Goal: Transaction & Acquisition: Obtain resource

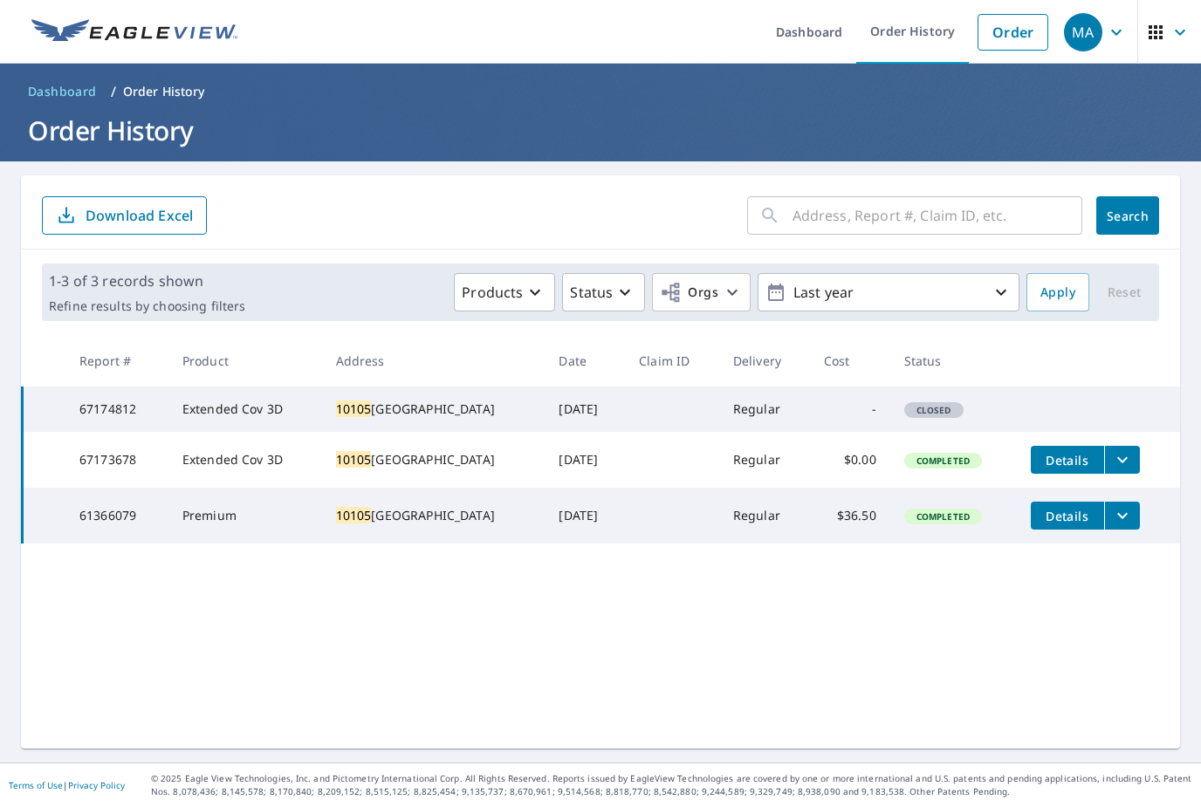
click at [923, 200] on input "text" at bounding box center [937, 215] width 290 height 49
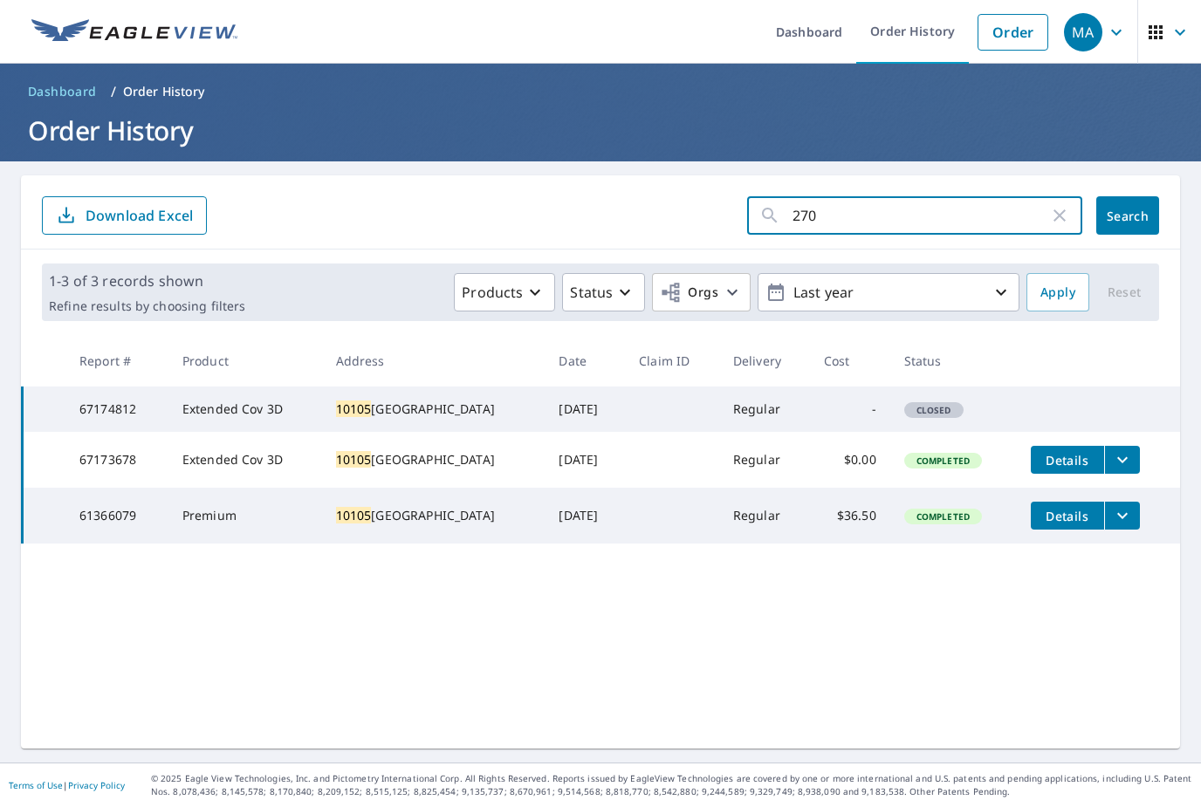
type input "2705"
click at [1128, 196] on button "Search" at bounding box center [1127, 215] width 63 height 38
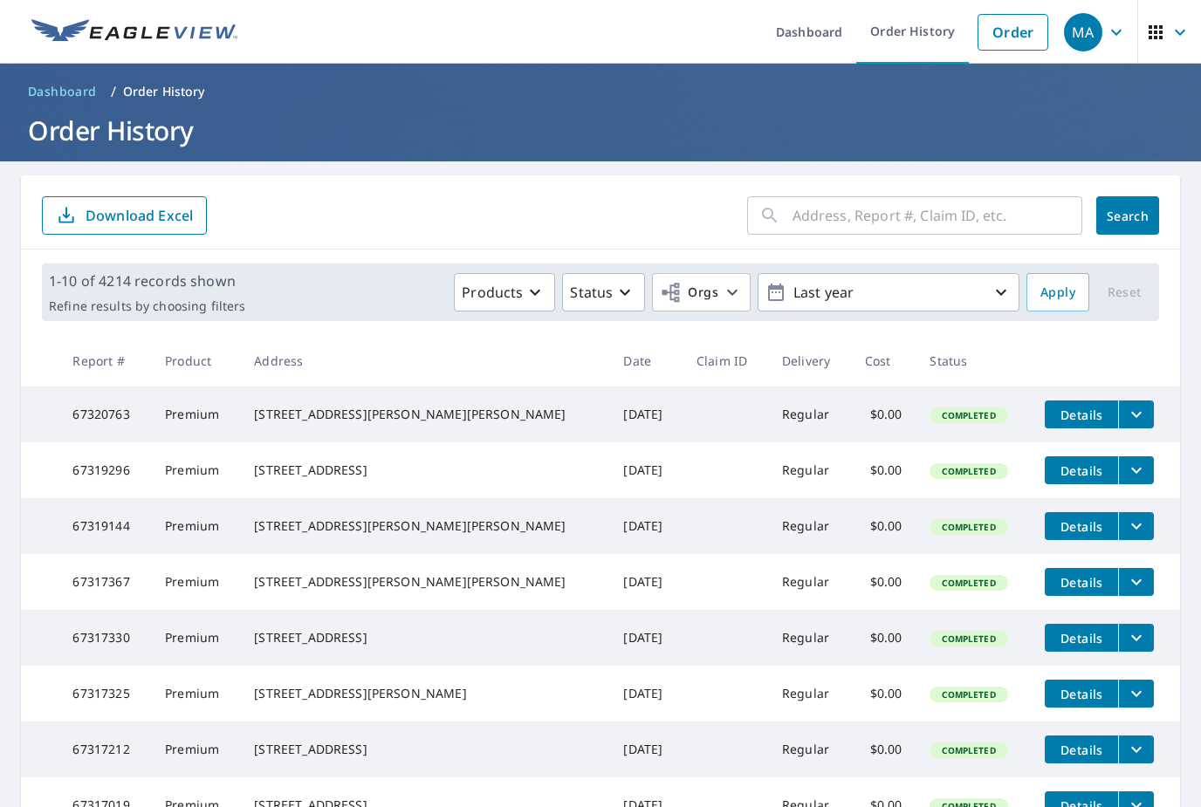
click at [841, 213] on input "text" at bounding box center [937, 215] width 290 height 49
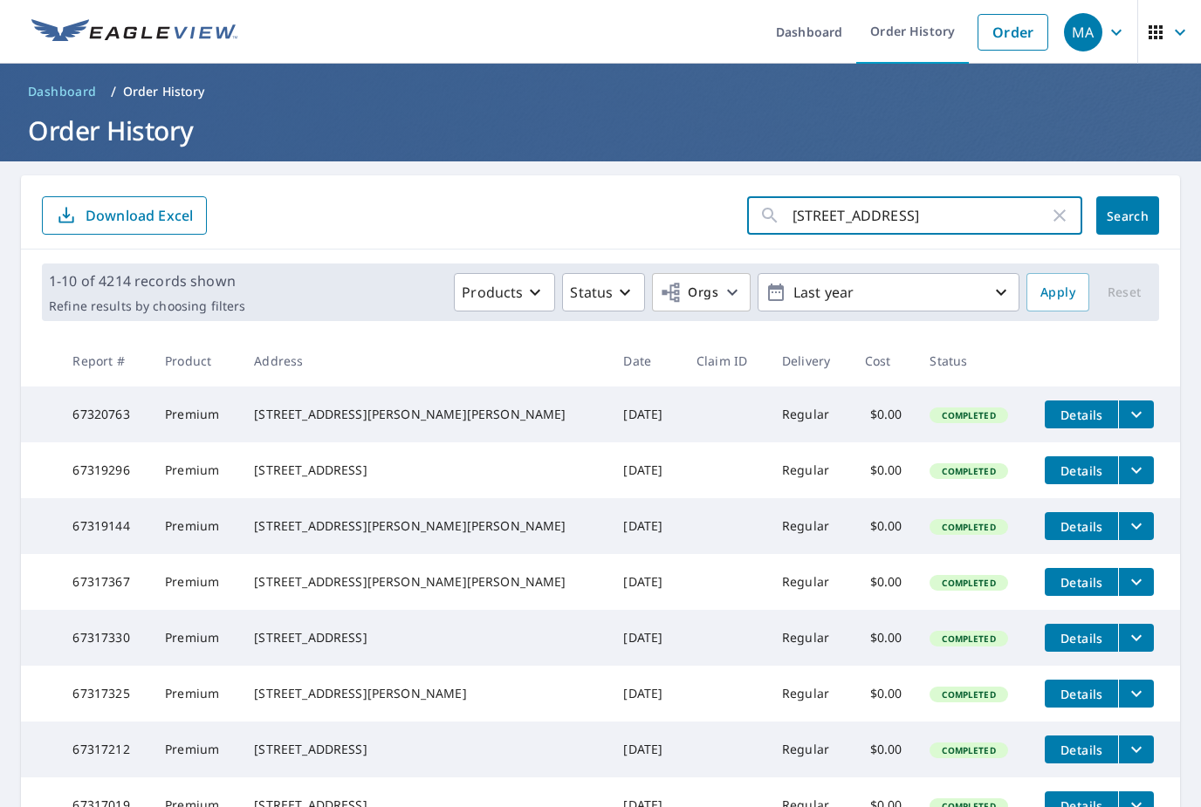
type input "2705 3rd ave"
click at [1128, 216] on button "Search" at bounding box center [1127, 215] width 63 height 38
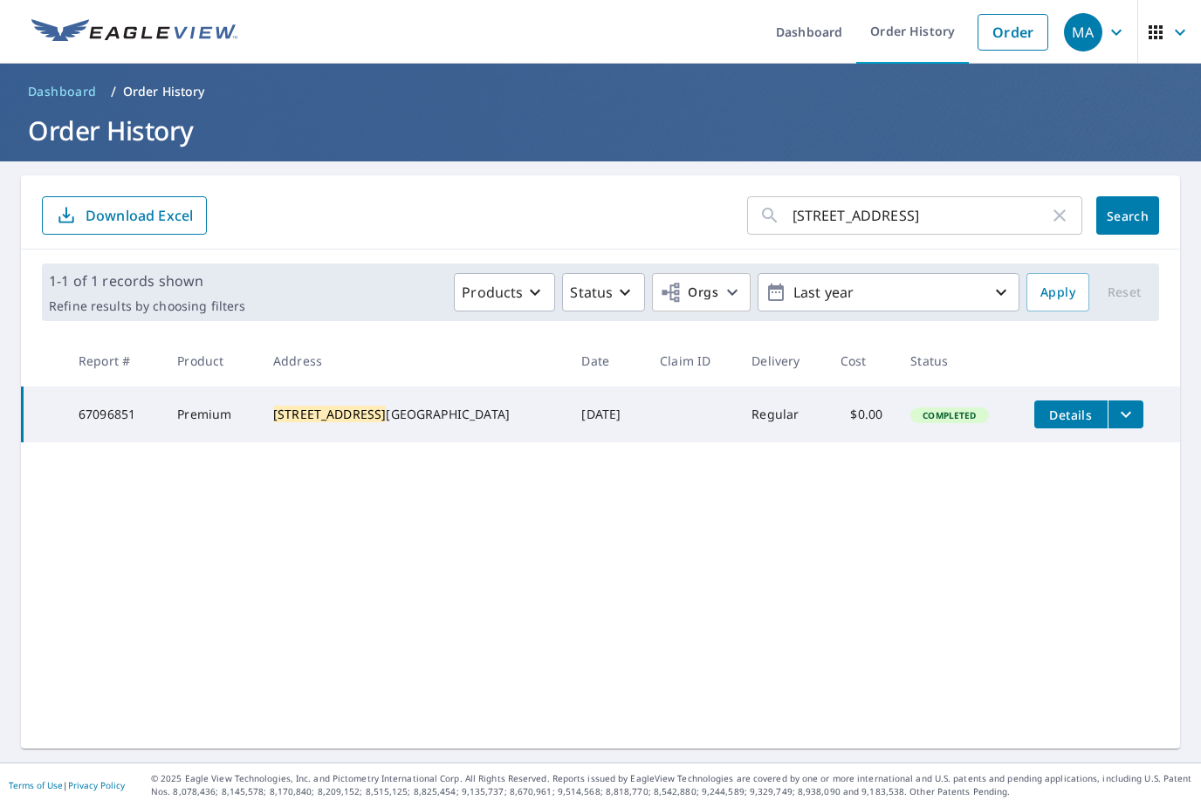
click at [1110, 425] on button "filesDropdownBtn-67096851" at bounding box center [1125, 415] width 36 height 28
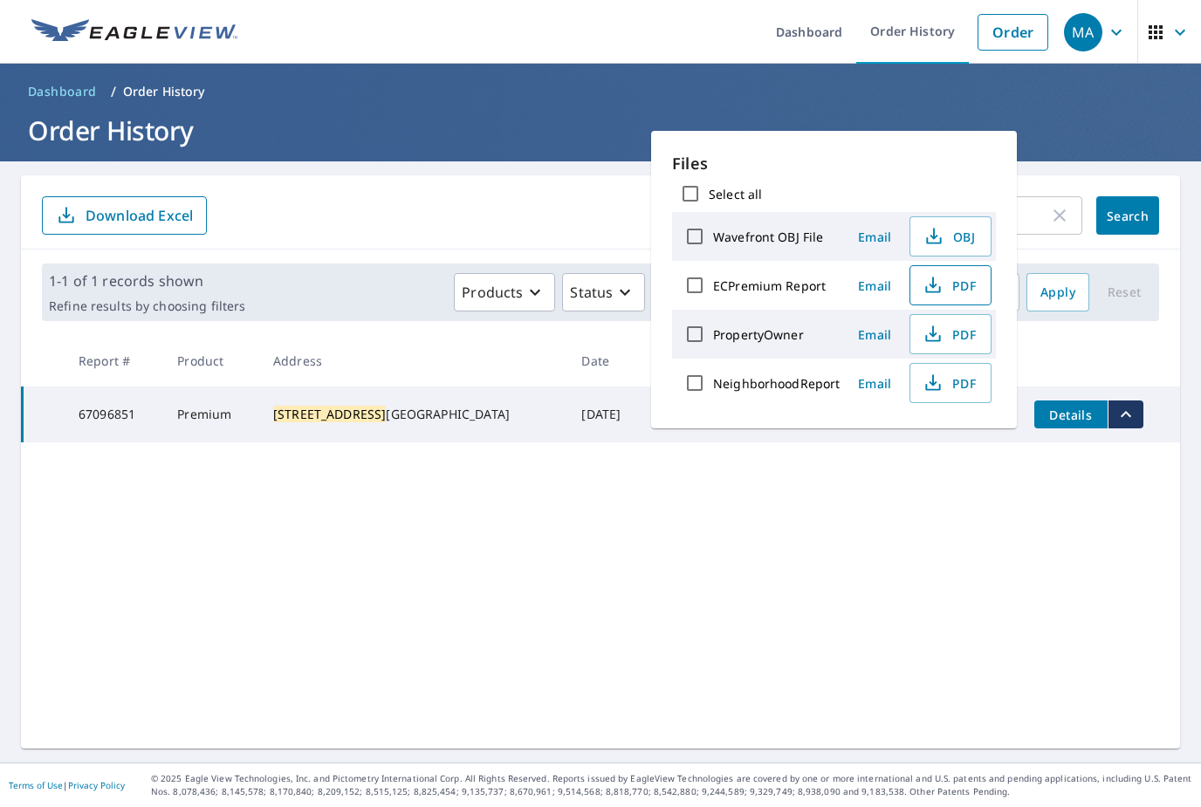
click at [954, 284] on span "PDF" at bounding box center [949, 285] width 56 height 21
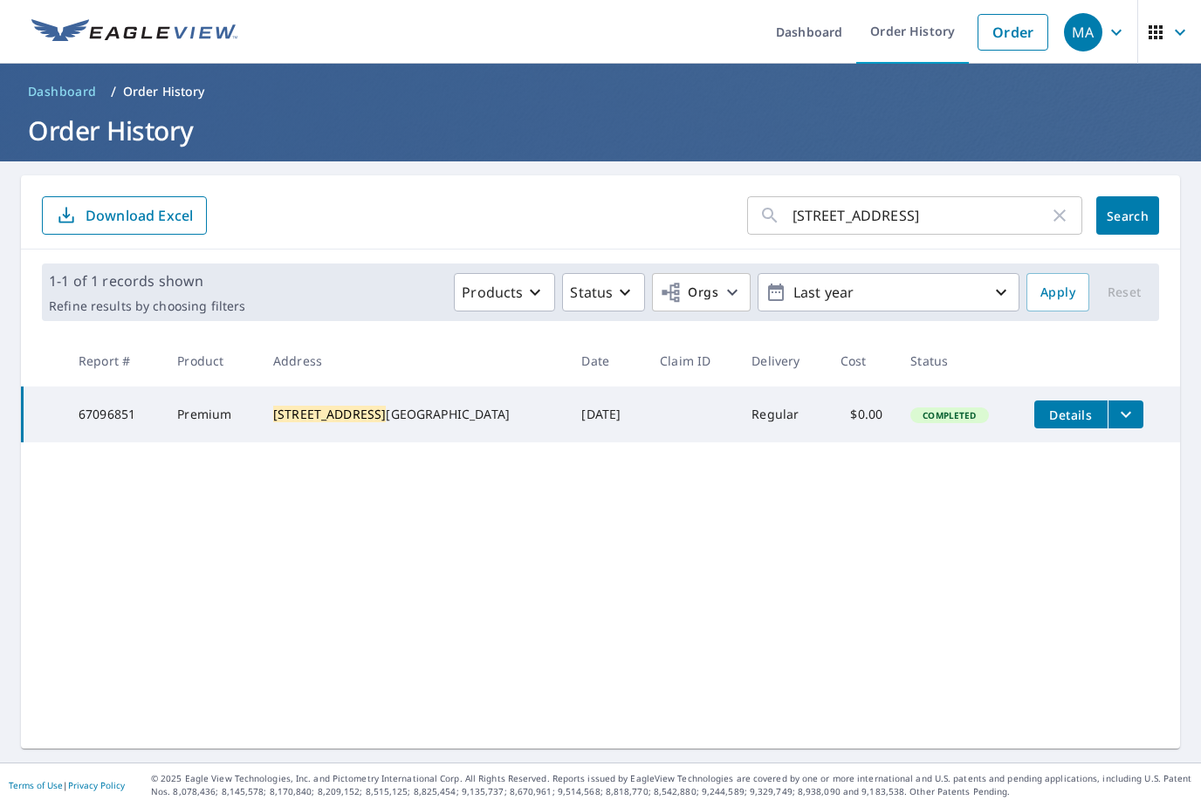
click at [1049, 194] on input "2705 3rd ave" at bounding box center [920, 215] width 257 height 49
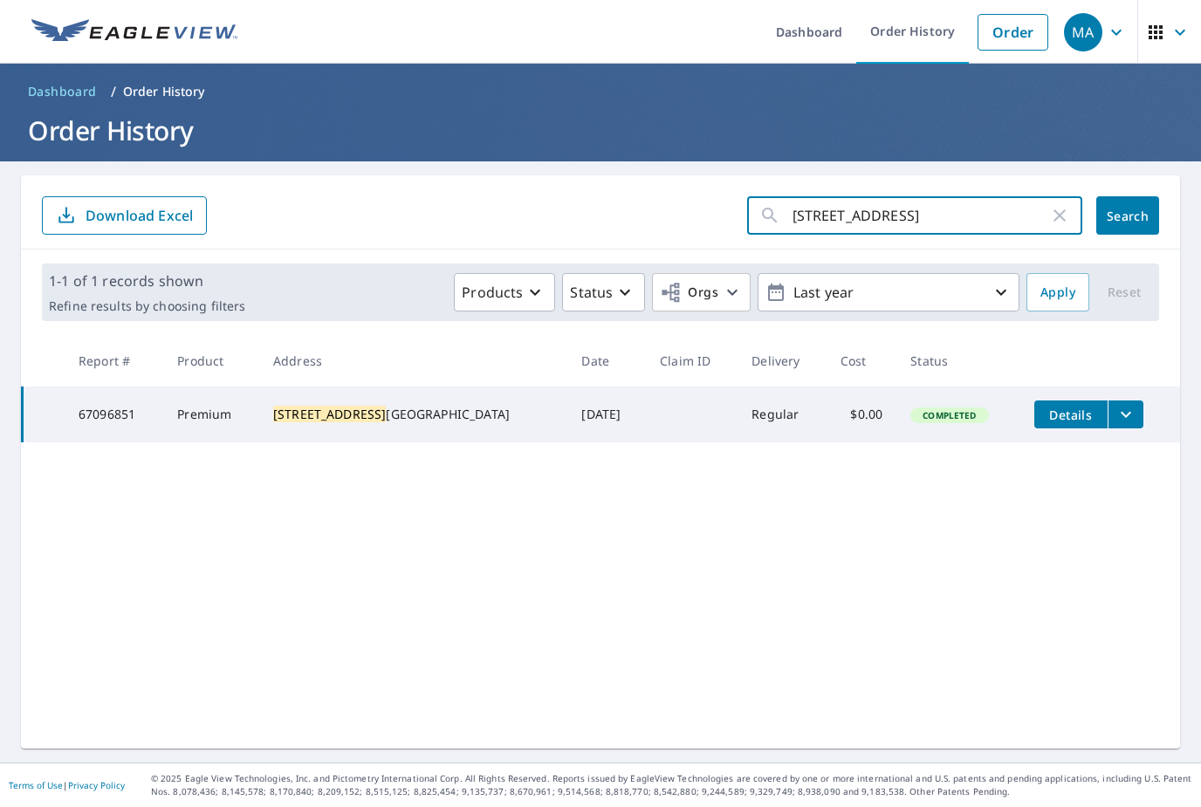
click at [1055, 210] on icon "button" at bounding box center [1059, 215] width 12 height 12
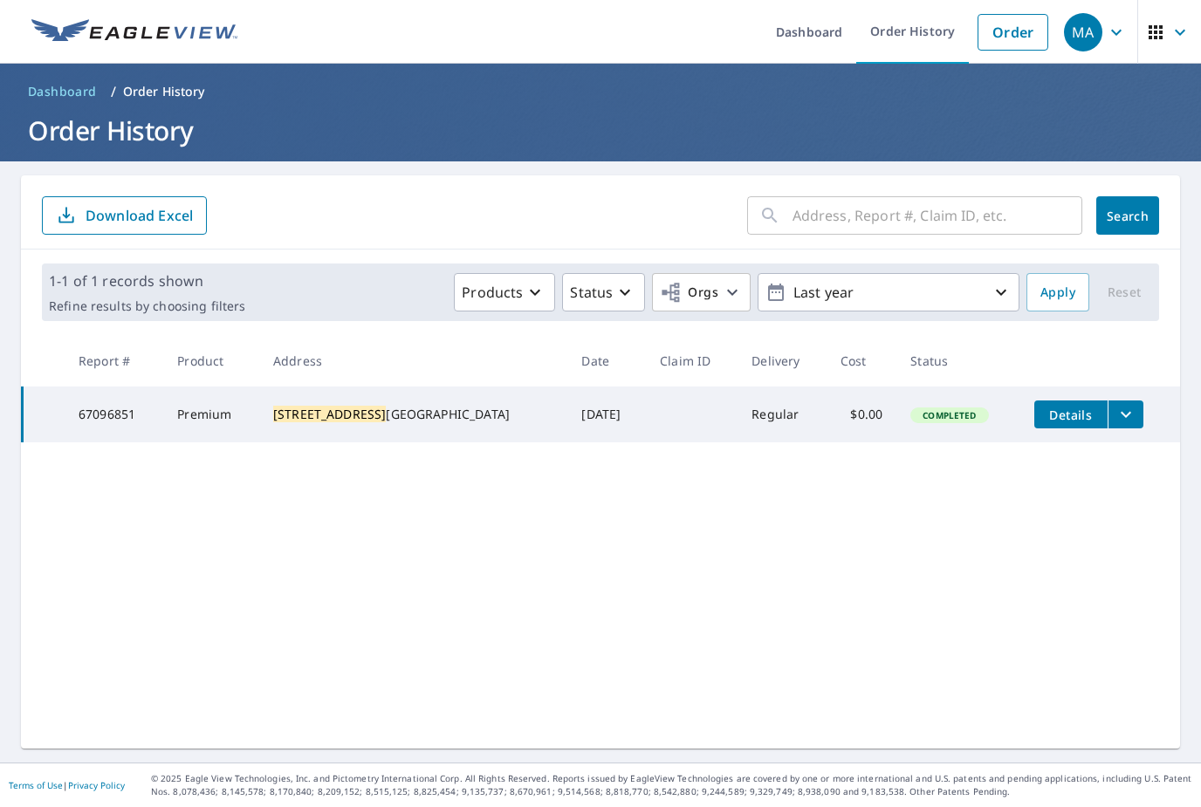
click at [865, 206] on input "text" at bounding box center [937, 215] width 290 height 49
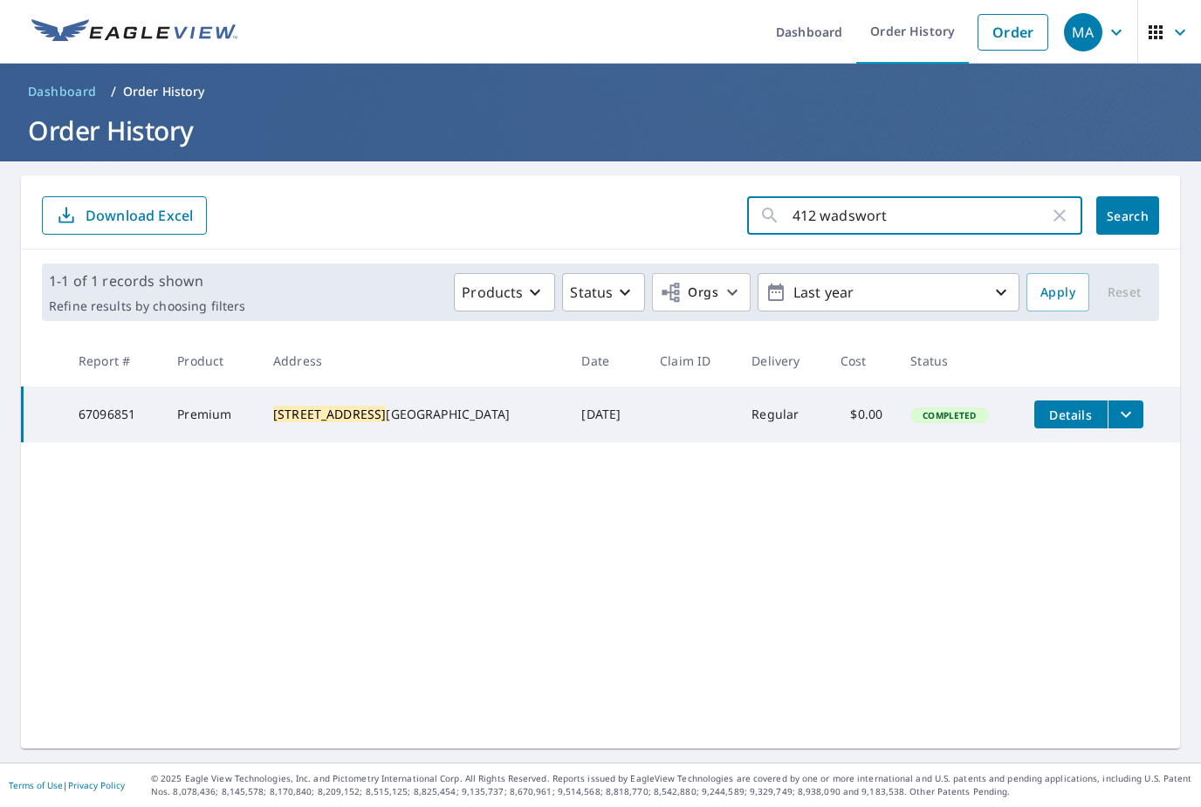
type input "412 wadsworth"
click at [1128, 216] on button "Search" at bounding box center [1127, 215] width 63 height 38
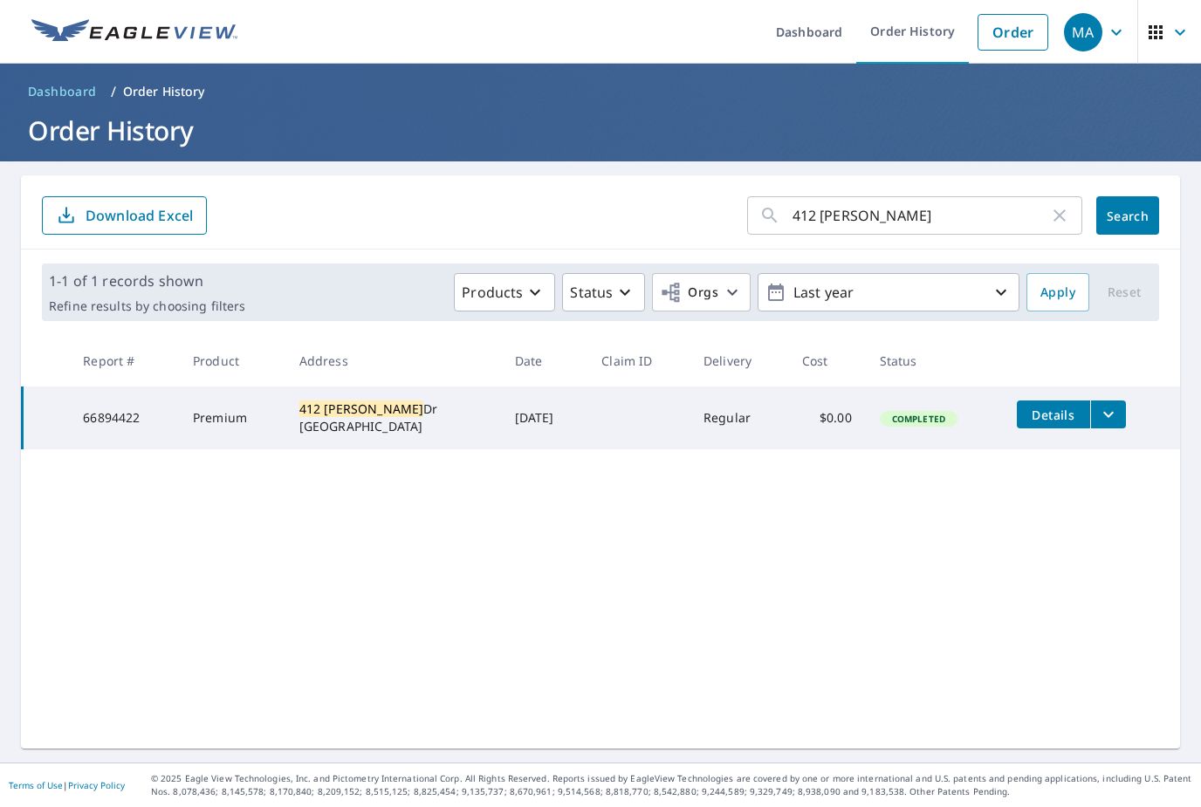
click at [1119, 420] on icon "filesDropdownBtn-66894422" at bounding box center [1108, 414] width 21 height 21
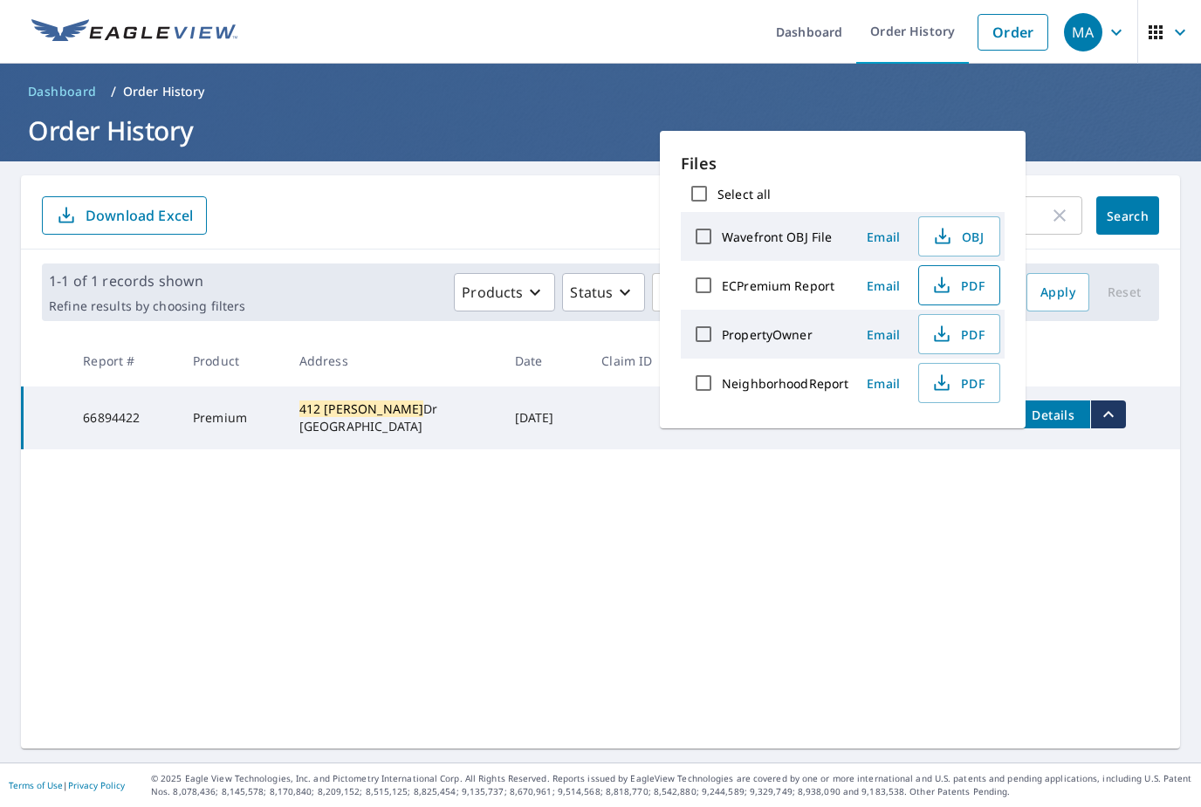
click at [974, 279] on span "PDF" at bounding box center [957, 285] width 56 height 21
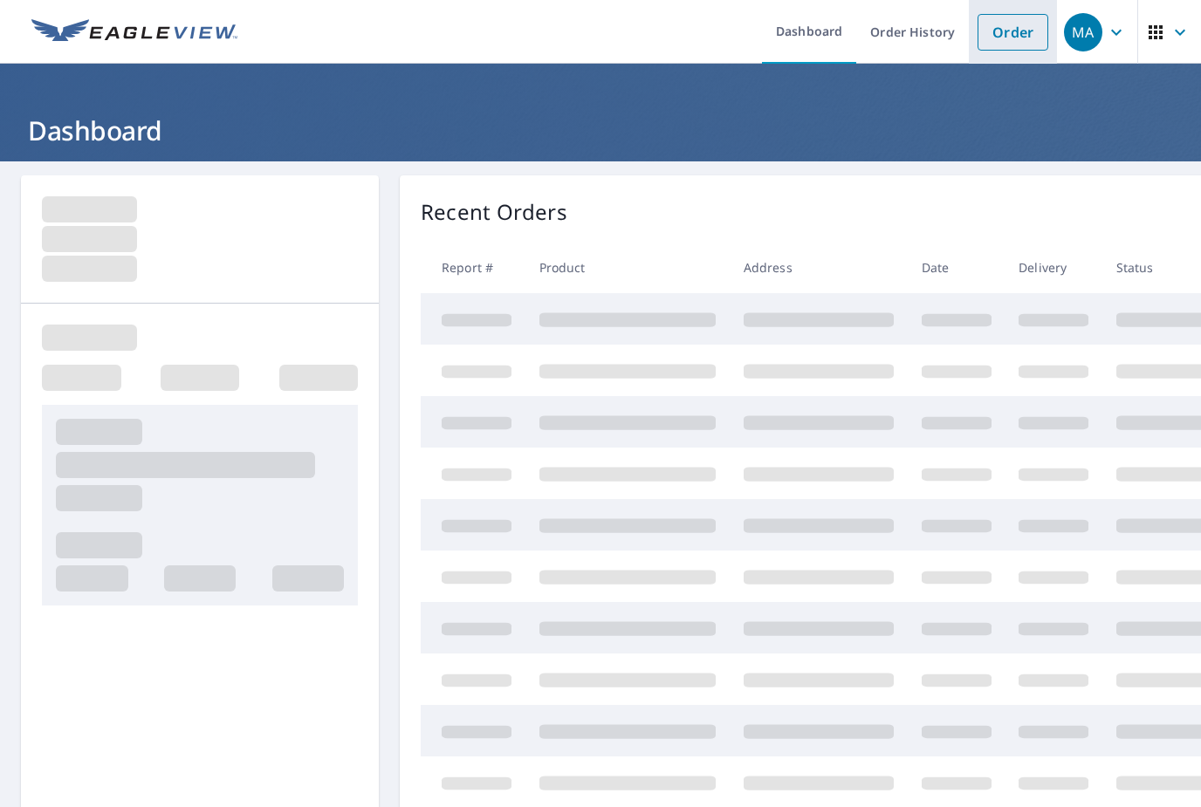
click at [1017, 47] on link "Order" at bounding box center [1012, 32] width 71 height 37
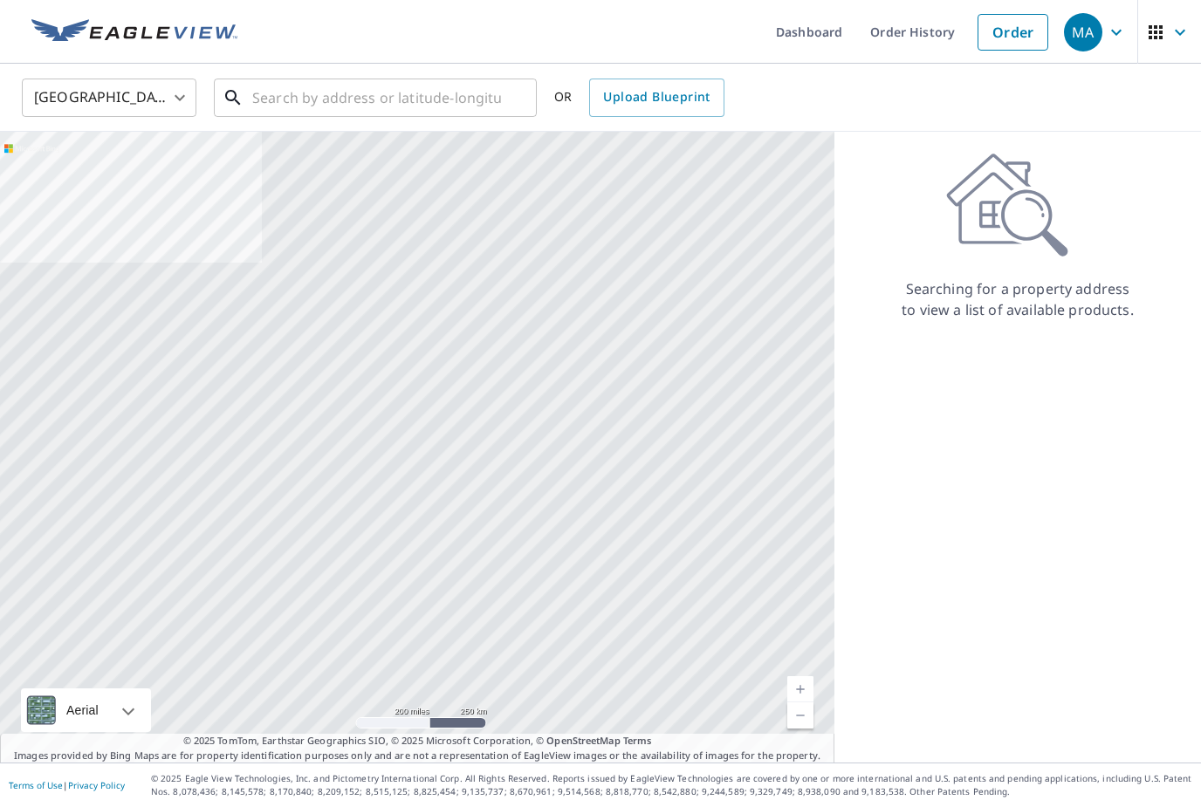
click at [455, 86] on input "text" at bounding box center [376, 97] width 249 height 49
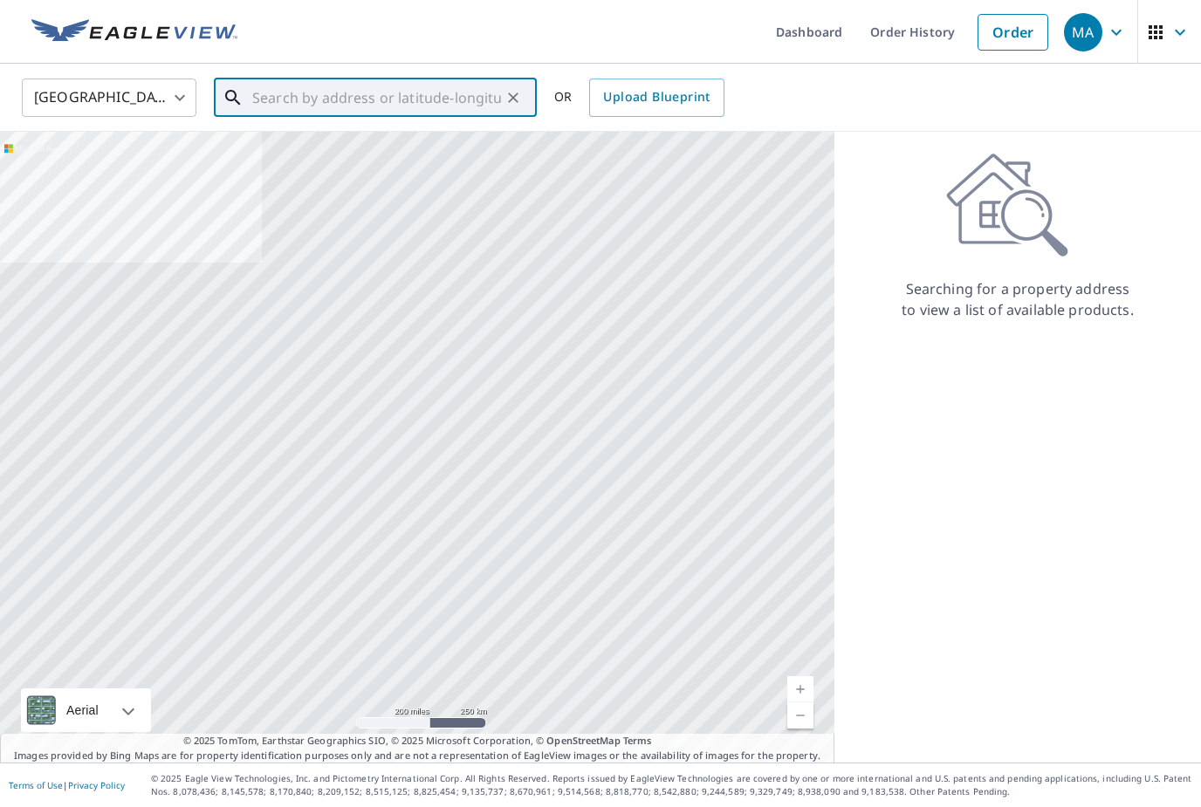
click at [455, 86] on input "text" at bounding box center [376, 97] width 249 height 49
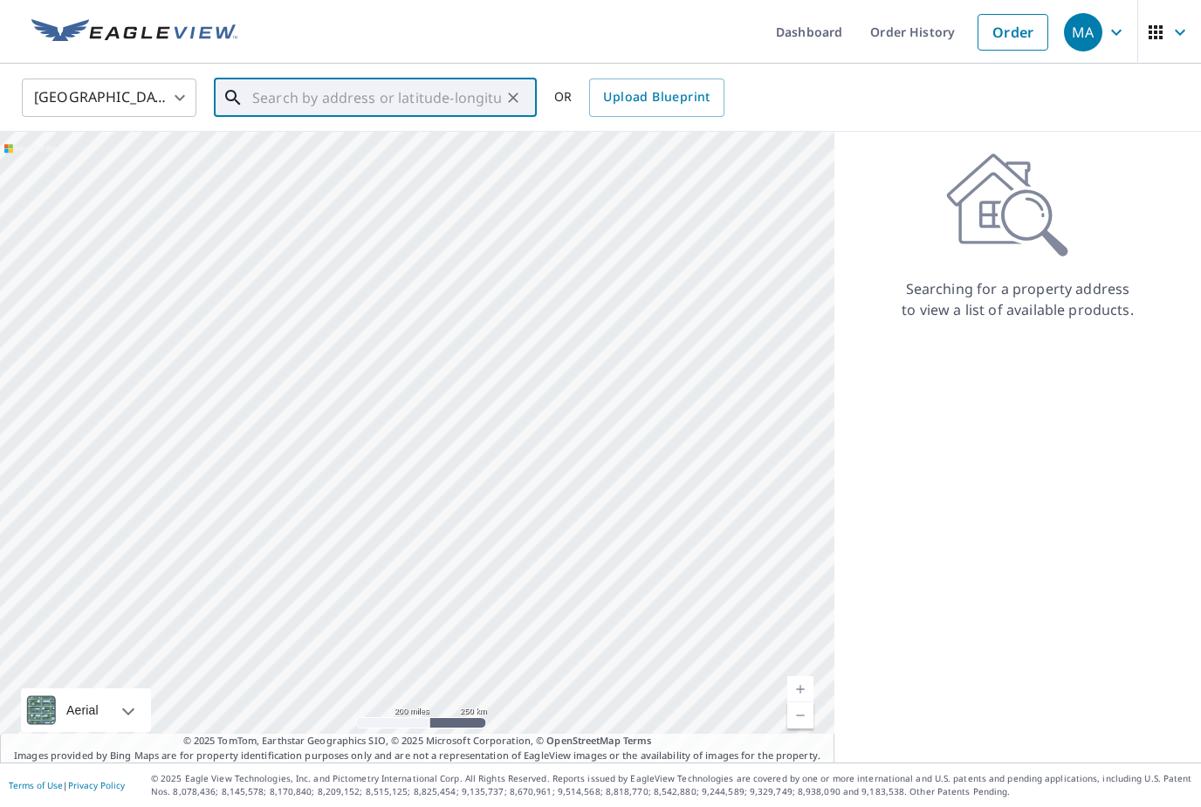
click at [313, 103] on input "text" at bounding box center [376, 97] width 249 height 49
paste input "4732 Winterberry Ct Williamsburg VA 23188"
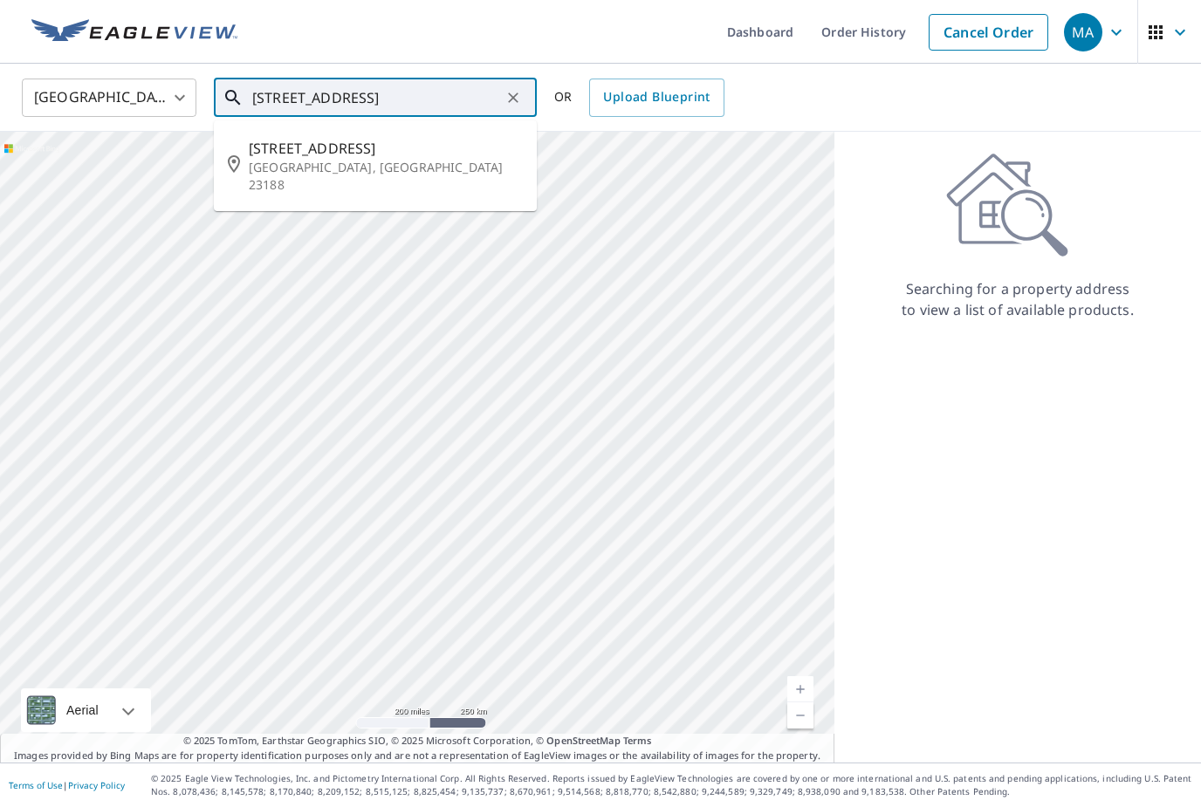
click at [461, 153] on span "4732 Winterberry Ct" at bounding box center [386, 148] width 274 height 21
type input "4732 Winterberry Ct Williamsburg, VA 23188"
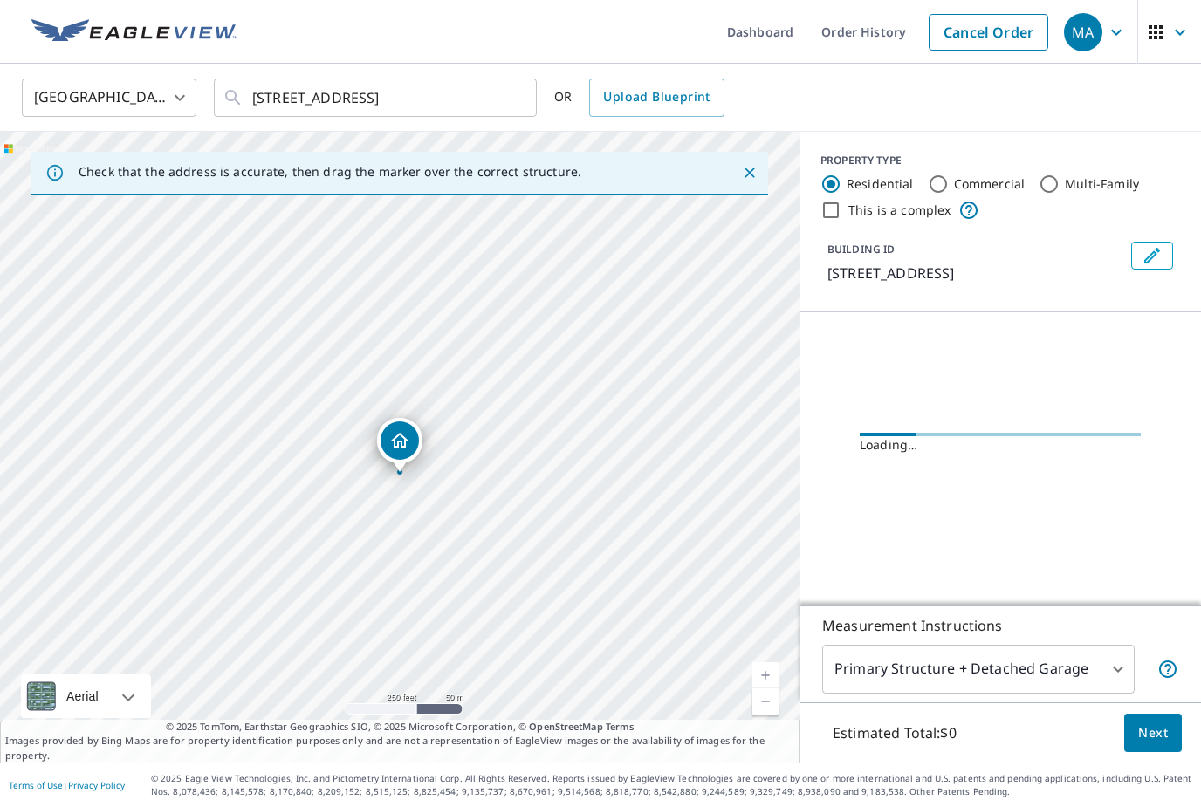
click at [1150, 744] on span "Next" at bounding box center [1153, 734] width 30 height 22
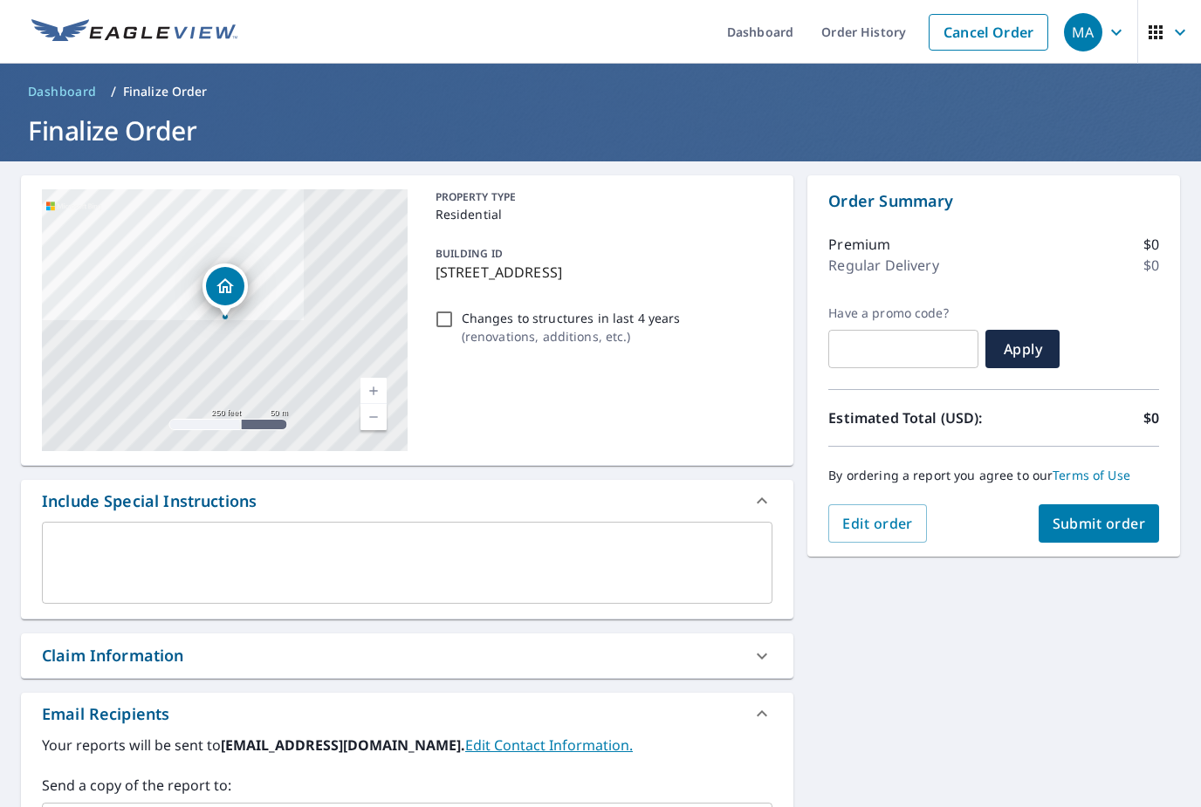
click at [1114, 530] on span "Submit order" at bounding box center [1099, 523] width 93 height 19
checkbox input "true"
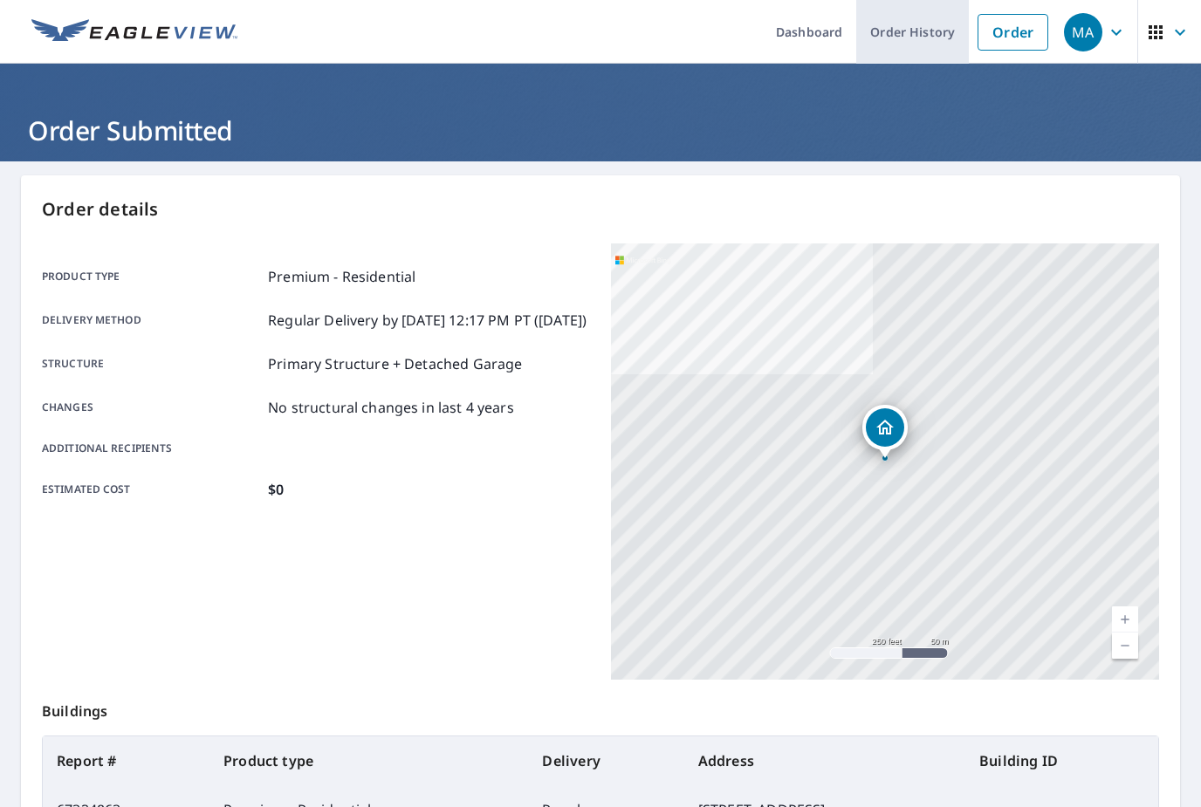
click at [925, 44] on link "Order History" at bounding box center [912, 32] width 113 height 64
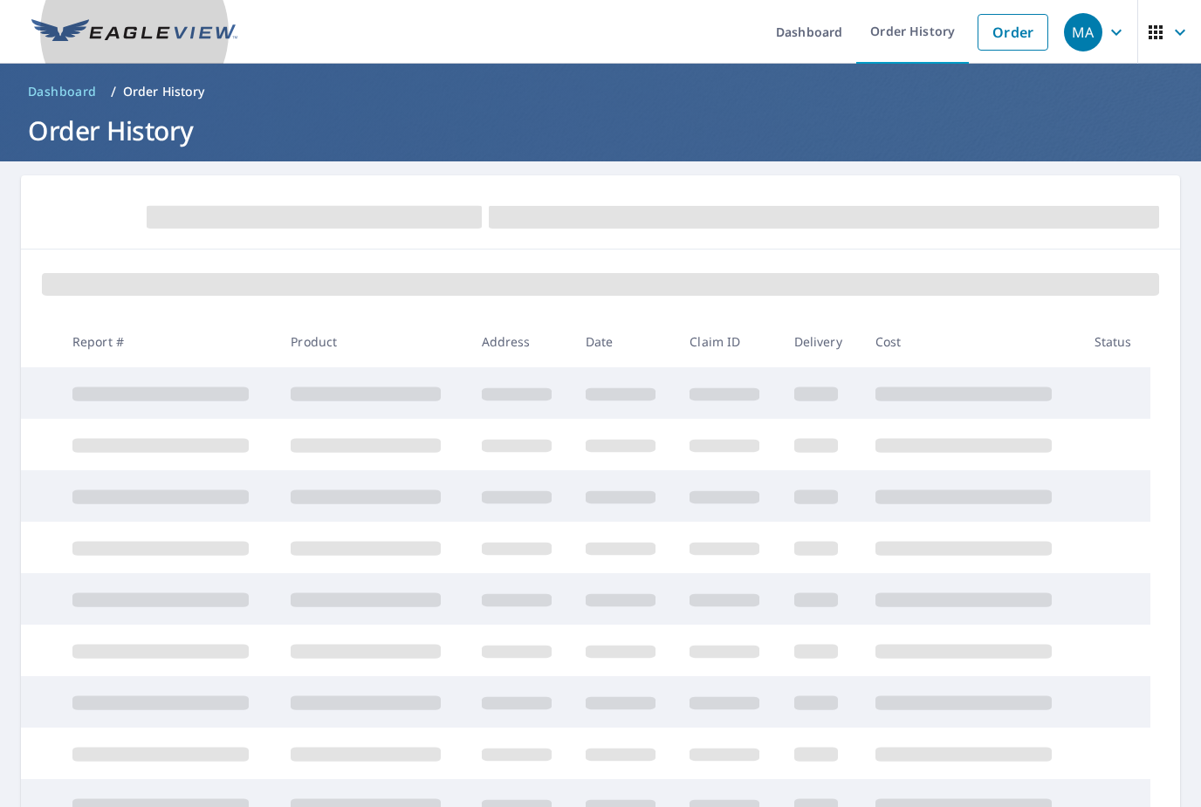
click at [150, 34] on img at bounding box center [134, 32] width 206 height 26
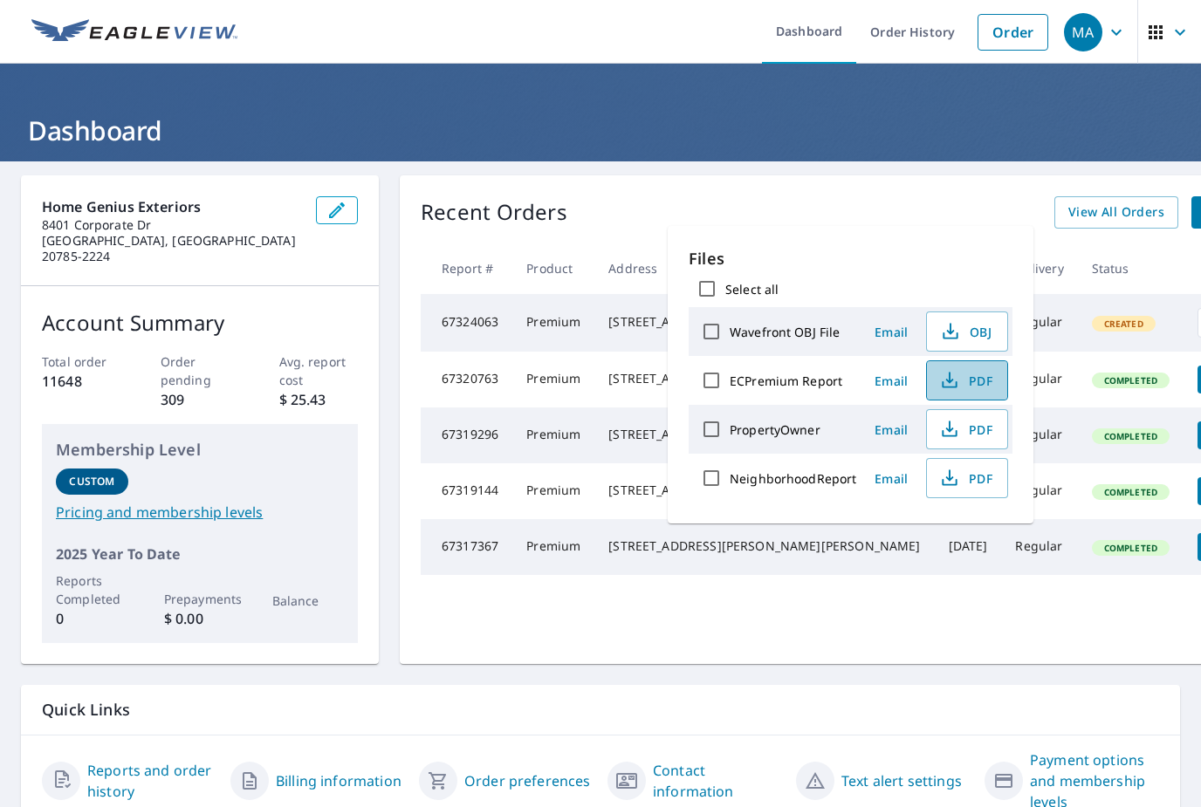
click at [972, 391] on button "PDF" at bounding box center [967, 380] width 82 height 40
